Goal: Transaction & Acquisition: Purchase product/service

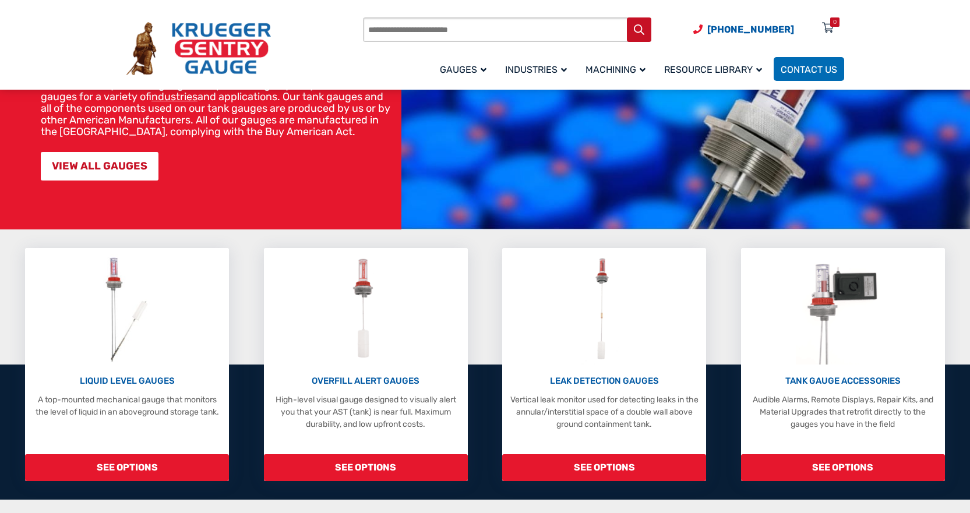
scroll to position [138, 0]
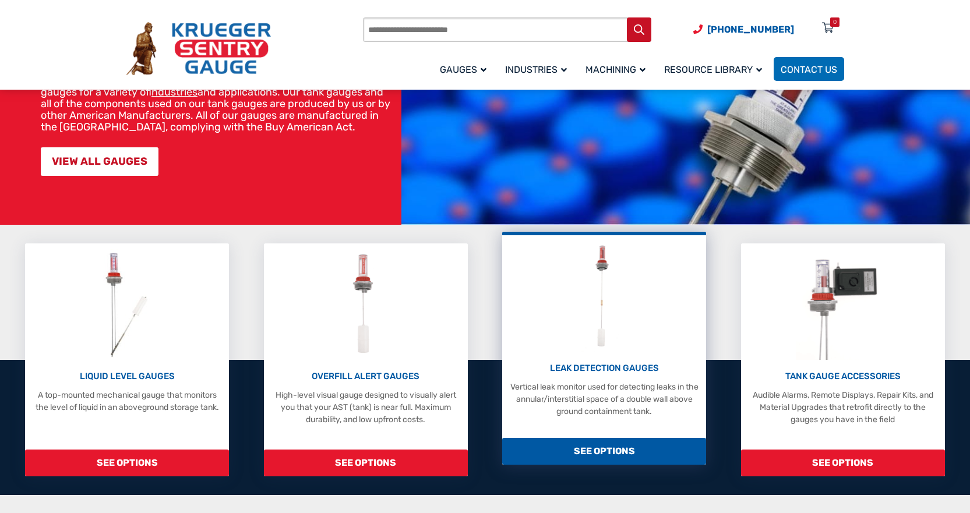
click at [610, 448] on span "SEE OPTIONS" at bounding box center [604, 451] width 204 height 27
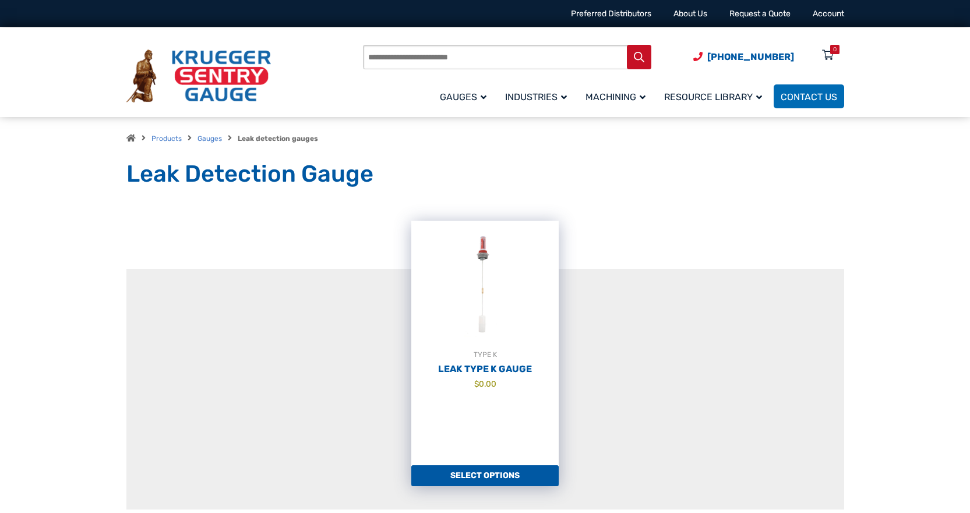
click at [499, 462] on link "TYPE K Leak Type K Gauge $ 0.00" at bounding box center [484, 343] width 147 height 245
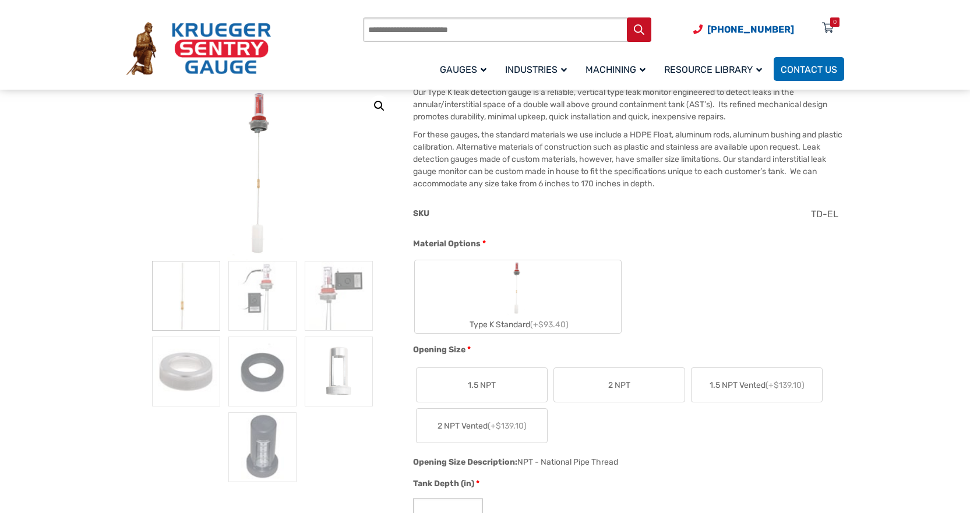
scroll to position [167, 0]
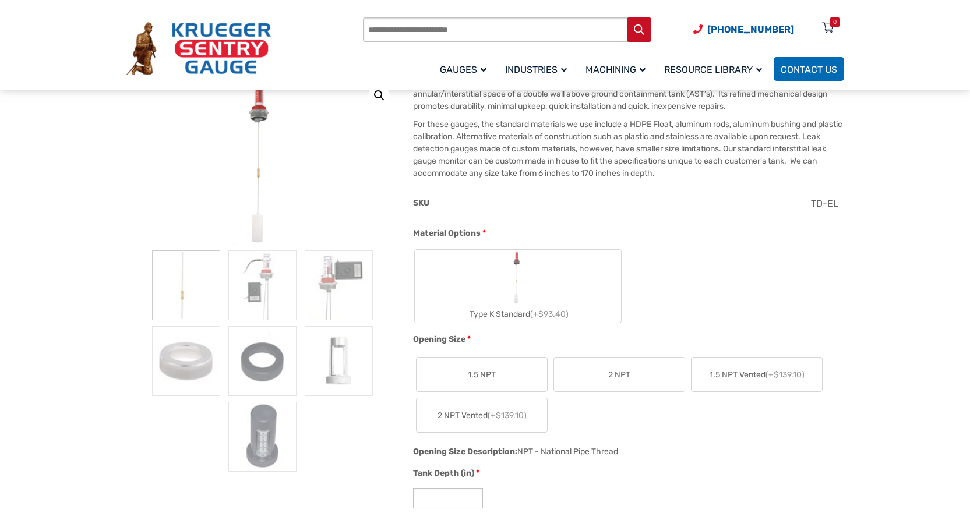
click at [513, 286] on img "Type K Standard" at bounding box center [517, 278] width 23 height 56
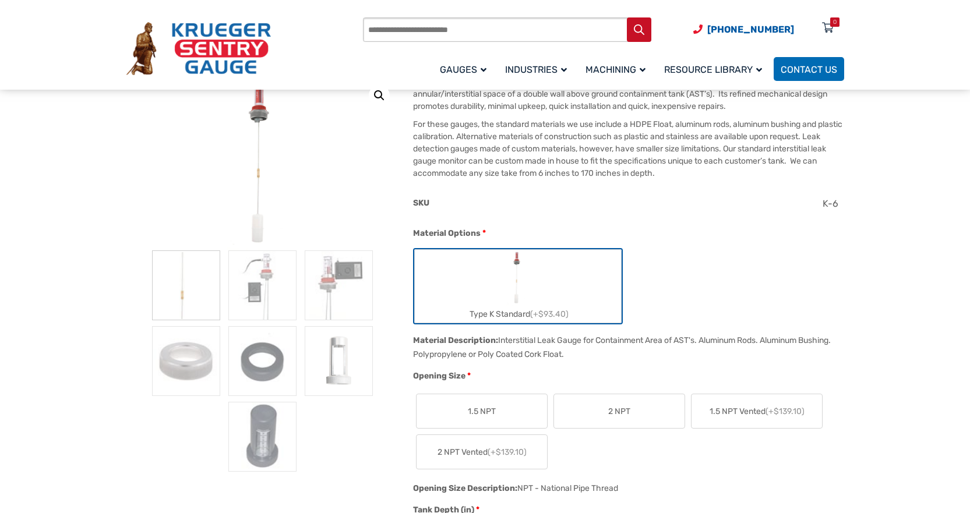
click at [643, 414] on label "2 NPT" at bounding box center [619, 412] width 131 height 34
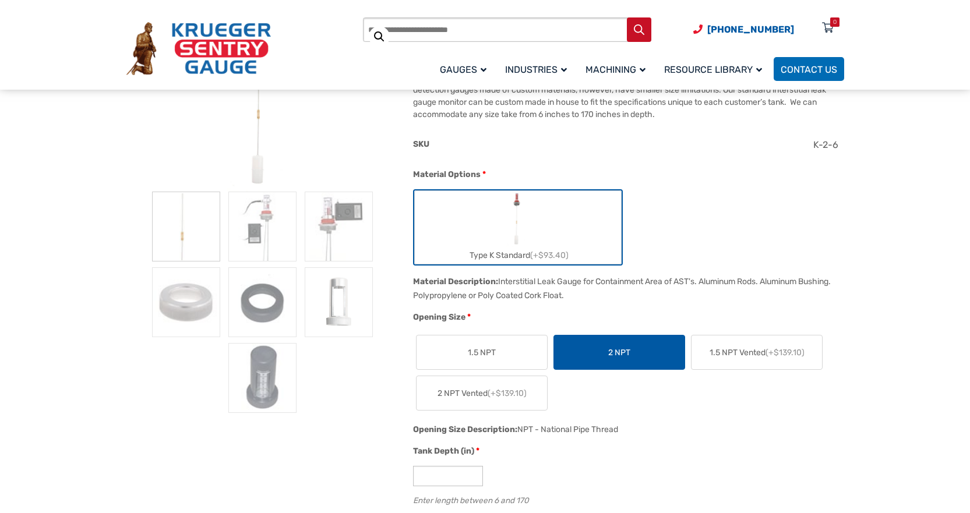
scroll to position [250, 0]
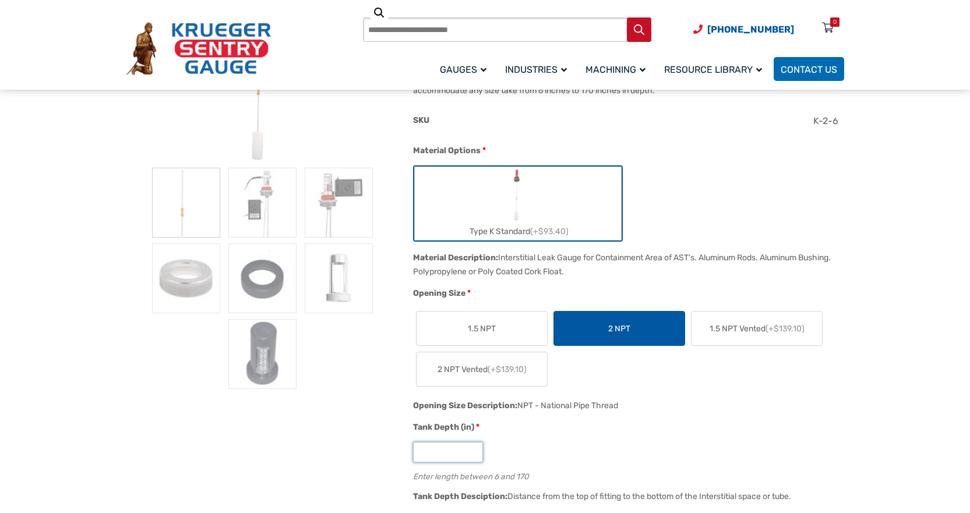
click at [441, 452] on input "*" at bounding box center [448, 452] width 70 height 20
type input "*"
click at [474, 457] on input "*" at bounding box center [448, 452] width 70 height 20
click at [474, 456] on input "*" at bounding box center [448, 452] width 70 height 20
click at [477, 454] on input "*" at bounding box center [448, 452] width 70 height 20
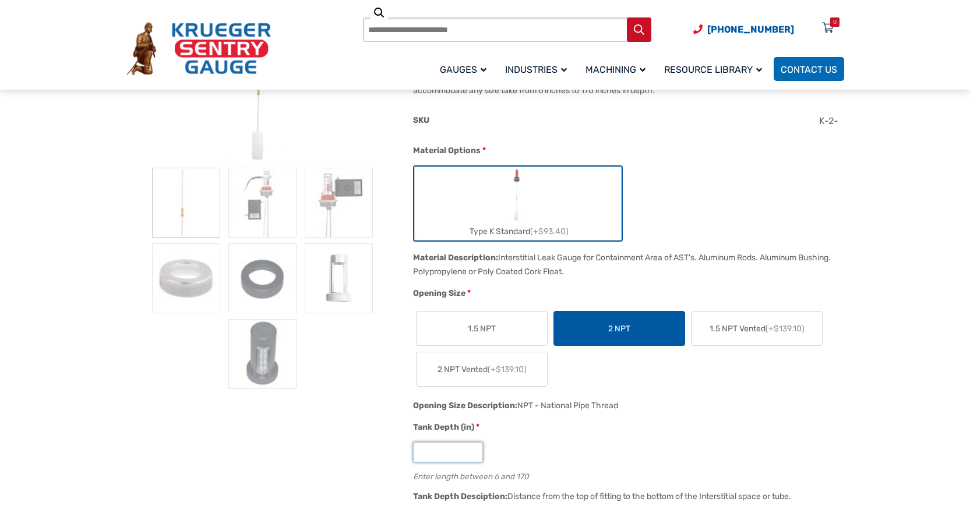
click at [477, 454] on input "*" at bounding box center [448, 452] width 70 height 20
click at [472, 450] on input "**" at bounding box center [448, 452] width 70 height 20
type input "**"
click at [471, 454] on input "**" at bounding box center [448, 452] width 70 height 20
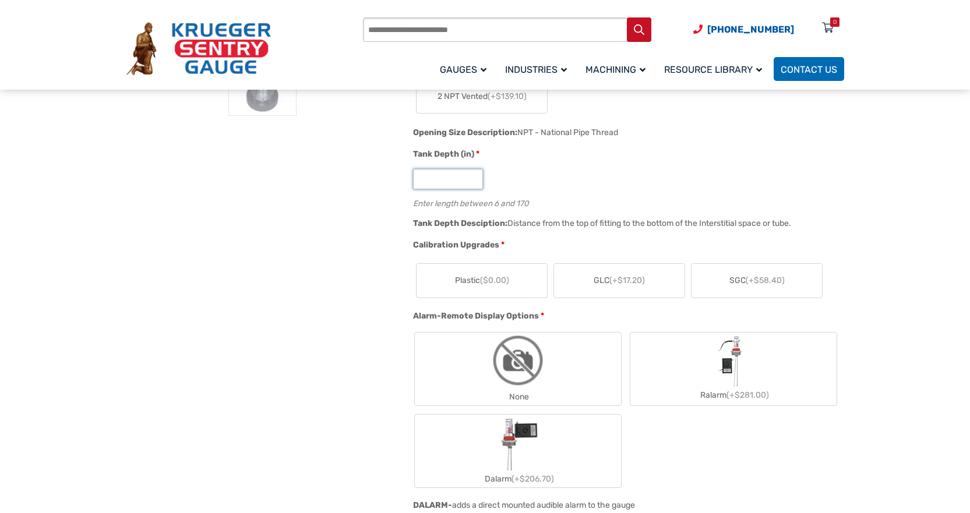
scroll to position [527, 0]
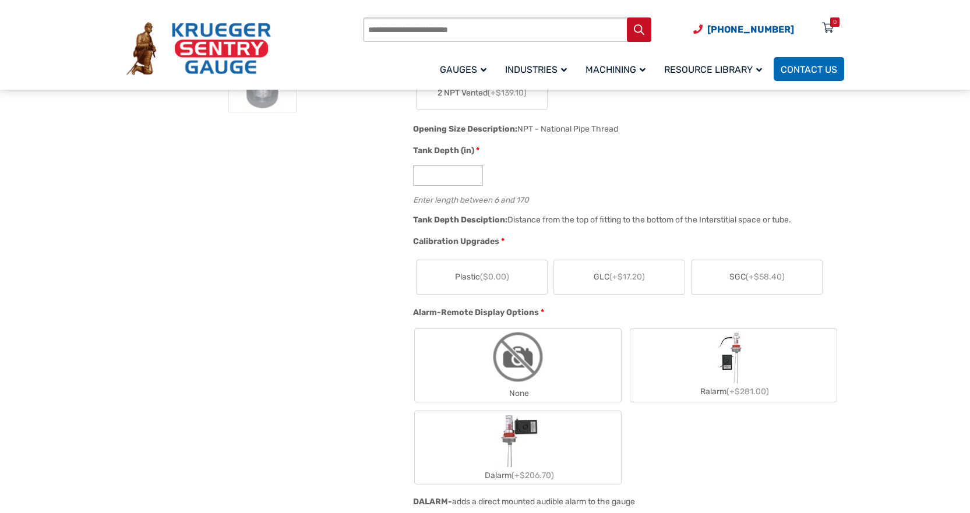
click at [463, 275] on span "Plastic ($0.00)" at bounding box center [482, 277] width 54 height 12
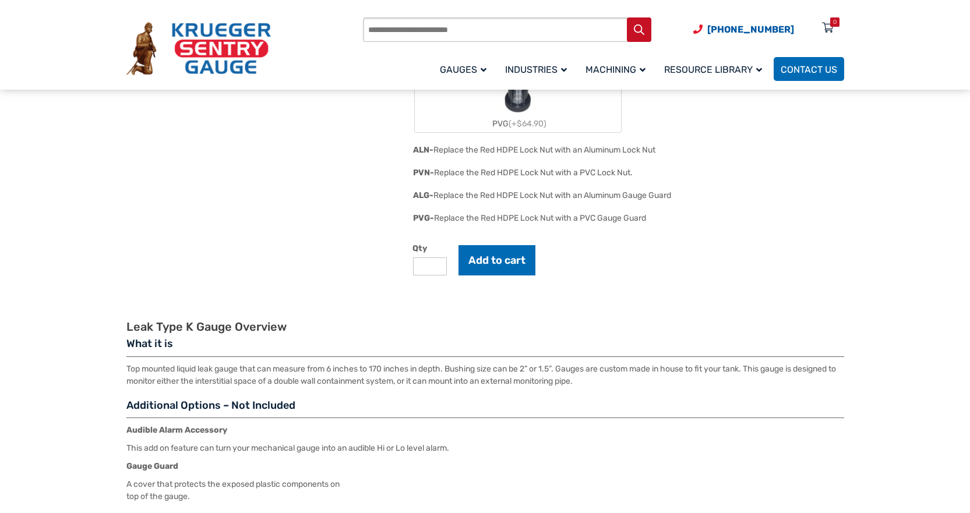
scroll to position [1226, 0]
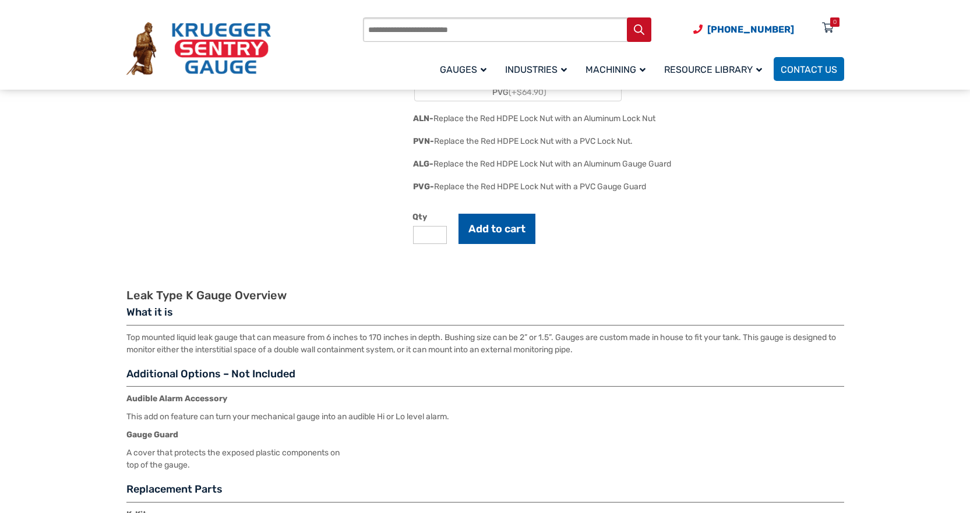
click at [496, 233] on button "Add to cart" at bounding box center [497, 229] width 77 height 30
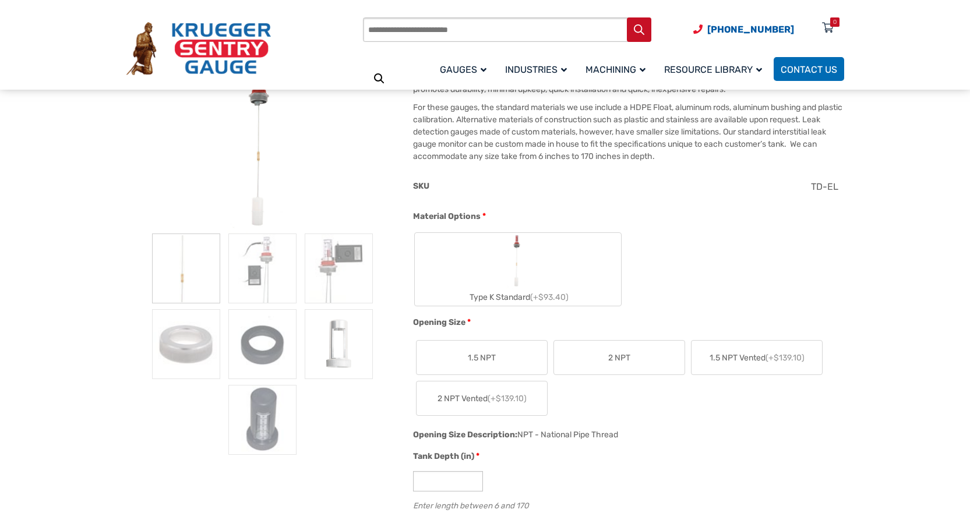
scroll to position [212, 0]
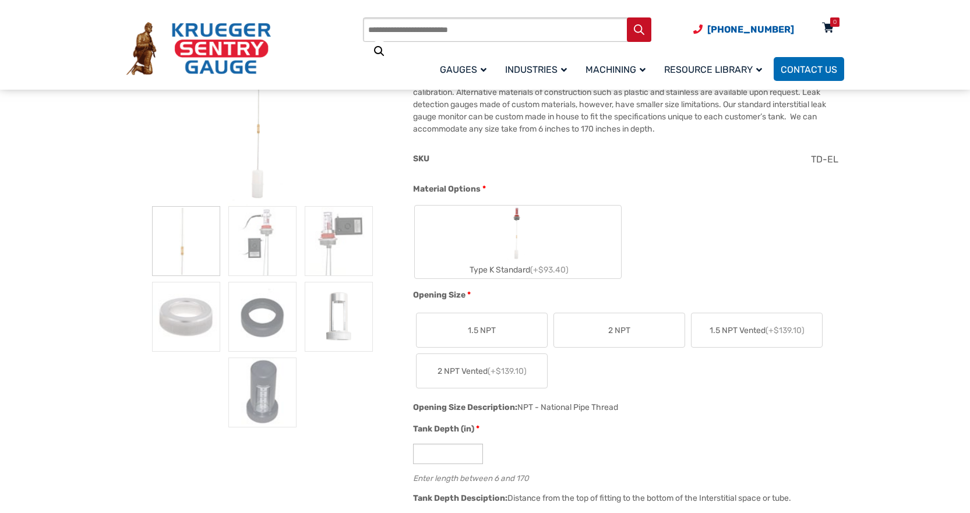
click at [835, 27] on div "0" at bounding box center [828, 30] width 29 height 20
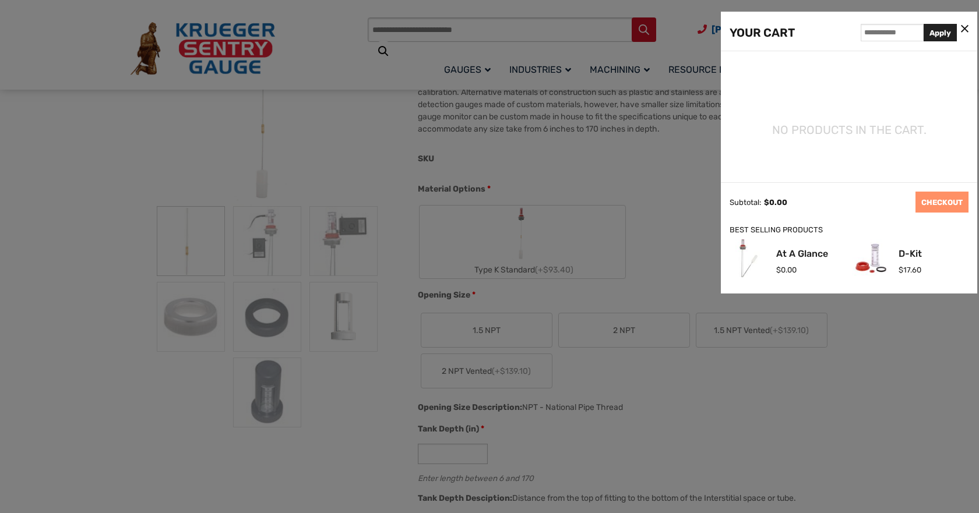
click at [964, 26] on icon at bounding box center [965, 29] width 8 height 12
